Goal: Transaction & Acquisition: Purchase product/service

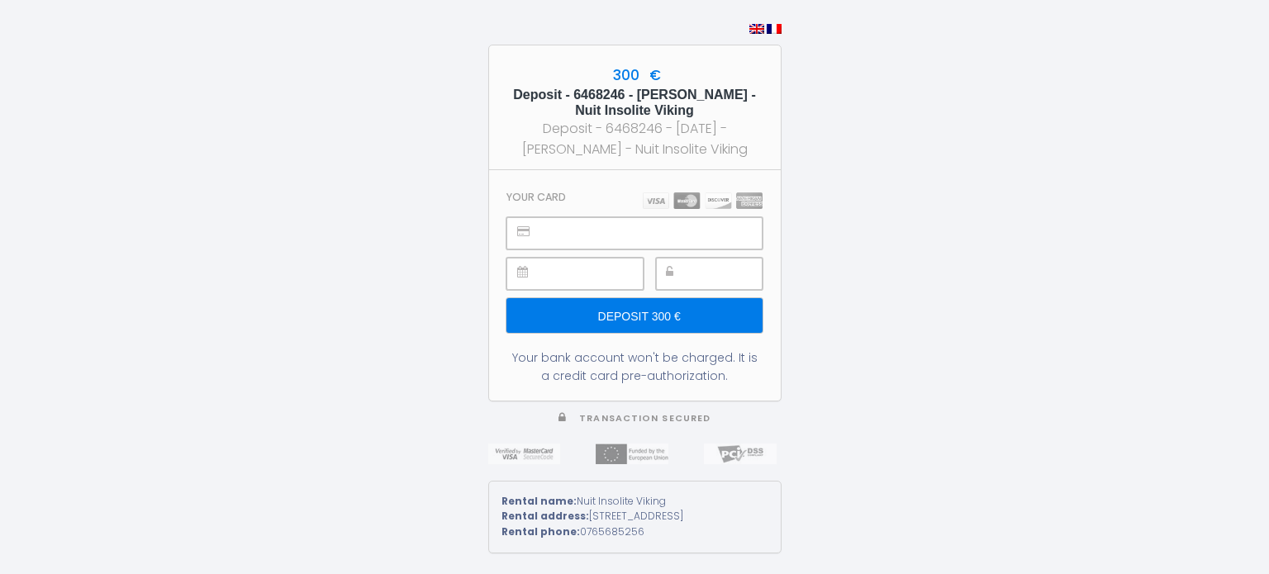
click at [906, 313] on div "300 € Deposit - 6468246 - [PERSON_NAME] - Nuit Insolite Viking Deposit - 646824…" at bounding box center [634, 287] width 1269 height 574
click at [691, 270] on div at bounding box center [709, 274] width 107 height 32
click at [819, 427] on div "300 € Deposit - 6468246 - [PERSON_NAME] - Nuit Insolite Viking Deposit - 646824…" at bounding box center [634, 287] width 1269 height 574
click at [674, 324] on input "Deposit 300 €" at bounding box center [634, 315] width 255 height 35
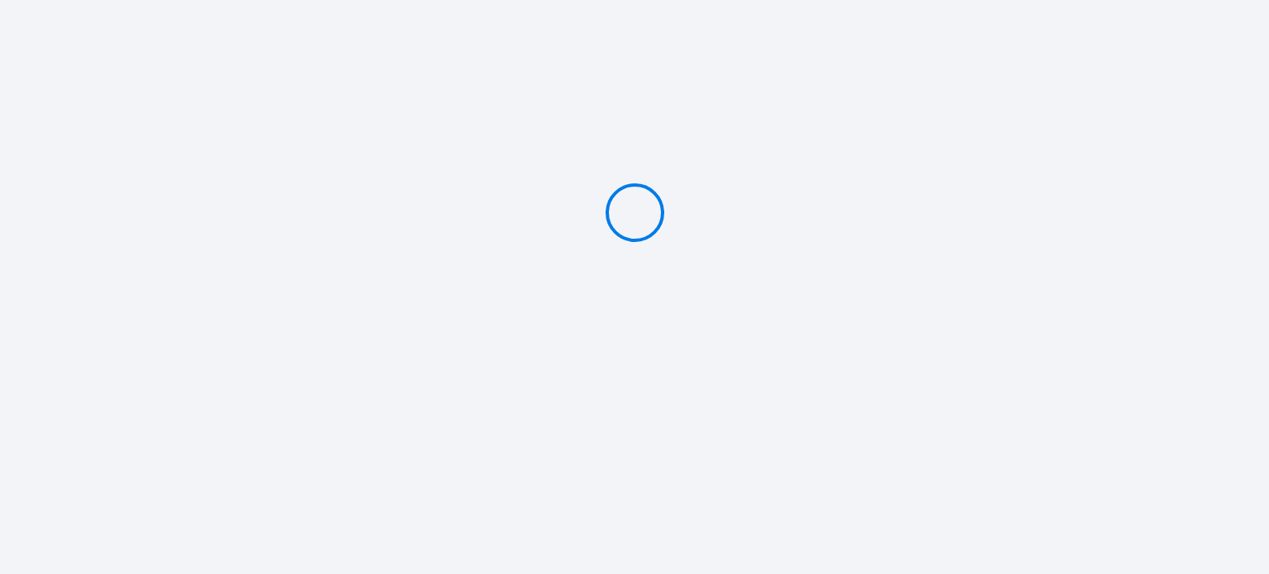
type input "Deposit 300 €"
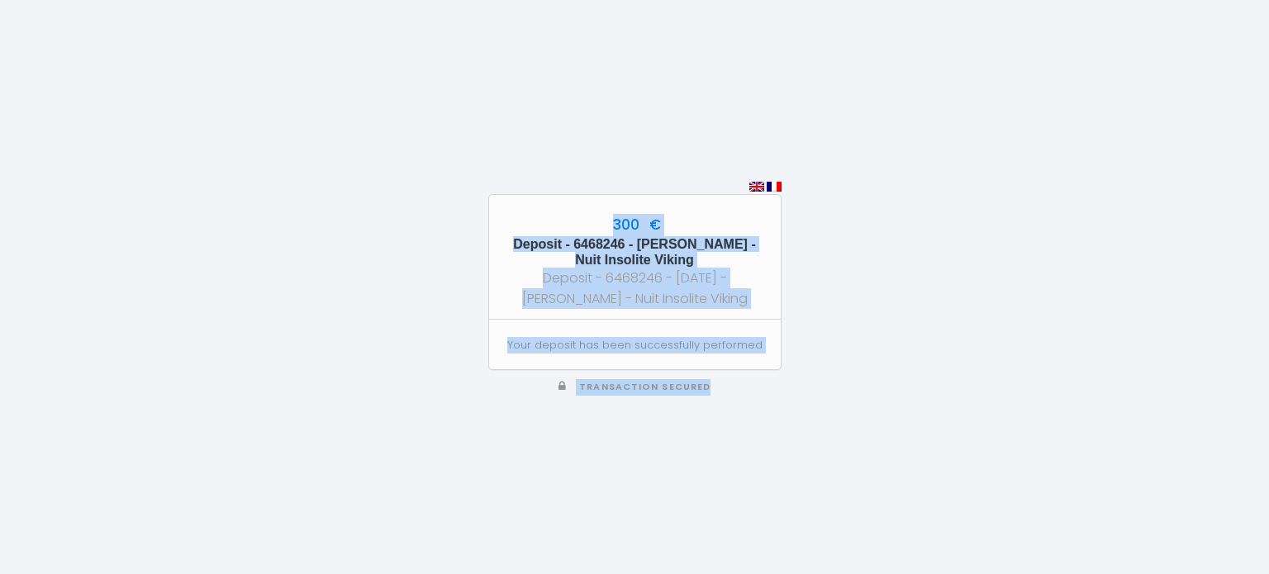
drag, startPoint x: 488, startPoint y: 197, endPoint x: 747, endPoint y: 374, distance: 313.3
click at [747, 374] on div "300 € Deposit - 6468246 - [PERSON_NAME] - Nuit Insolite Viking Deposit - 646824…" at bounding box center [634, 287] width 293 height 574
copy div "300 € Deposit - 6468246 - [PERSON_NAME] - Nuit Insolite Viking Deposit - 646824…"
click at [1124, 245] on div "300 € Deposit - 6468246 - [PERSON_NAME] - Nuit Insolite Viking Deposit - 646824…" at bounding box center [634, 287] width 1269 height 574
